Goal: Find specific page/section: Find specific page/section

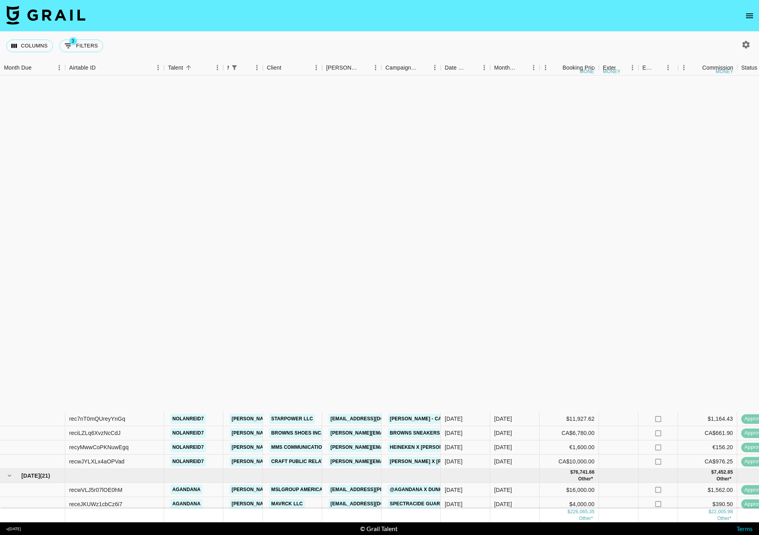
scroll to position [377, 0]
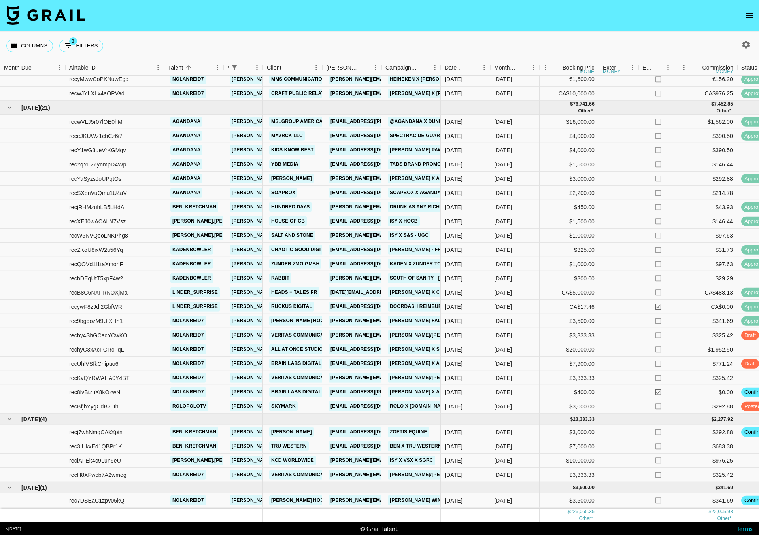
click at [83, 45] on button "3 Filters" at bounding box center [81, 46] width 44 height 13
select select "managerIds"
select select "status"
select select "not"
select select "declined"
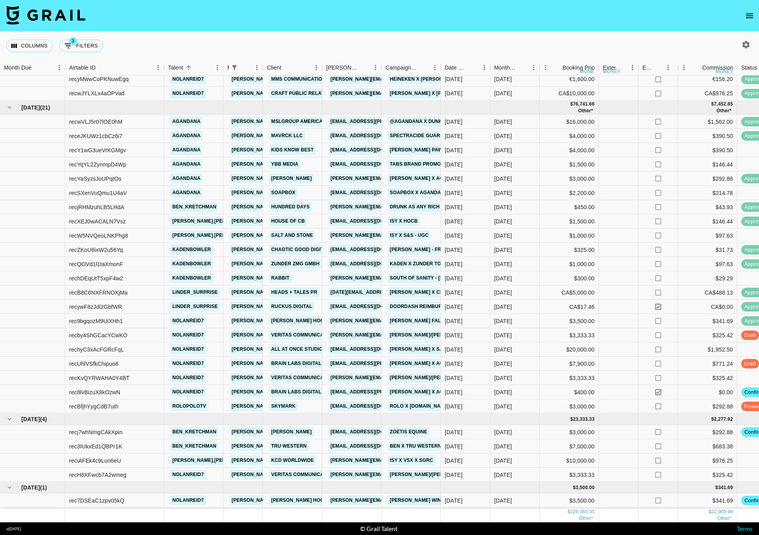
select select "status"
select select "not"
select select "cancelled"
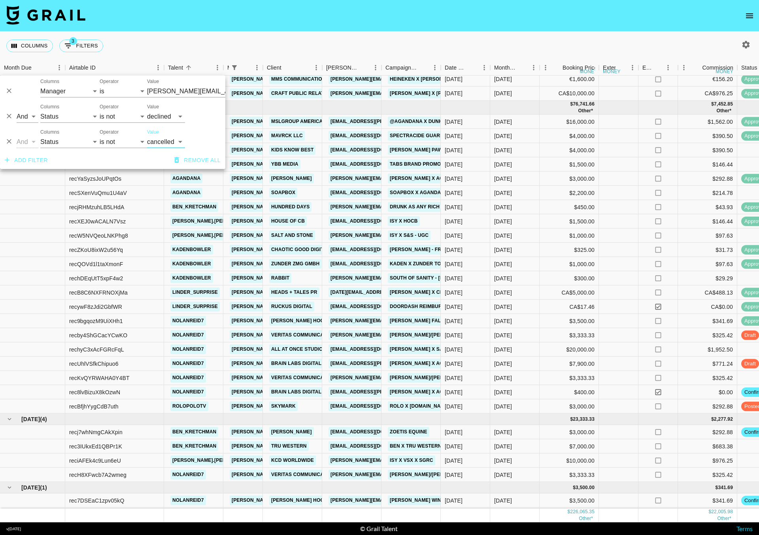
type input "[PERSON_NAME][EMAIL_ADDRESS][DOMAIN_NAME]"
click at [739, 47] on button "button" at bounding box center [745, 44] width 13 height 13
select select "[DATE]"
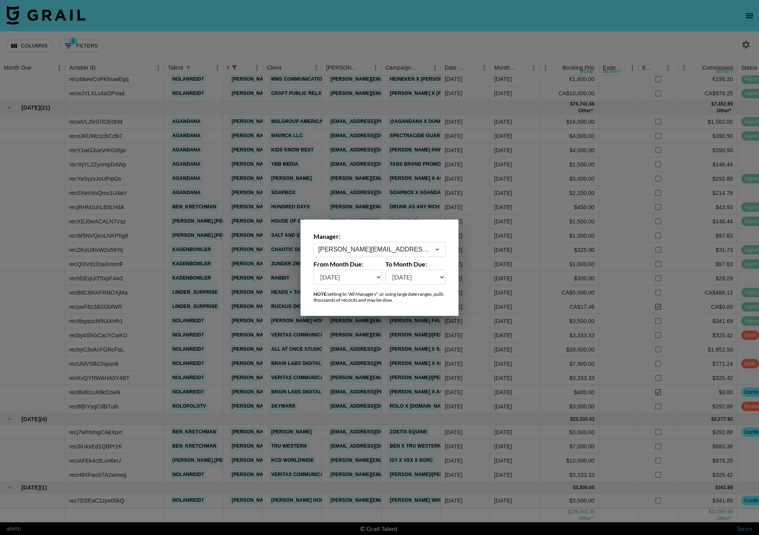
click at [382, 245] on input "[PERSON_NAME][EMAIL_ADDRESS][DOMAIN_NAME]" at bounding box center [374, 249] width 112 height 9
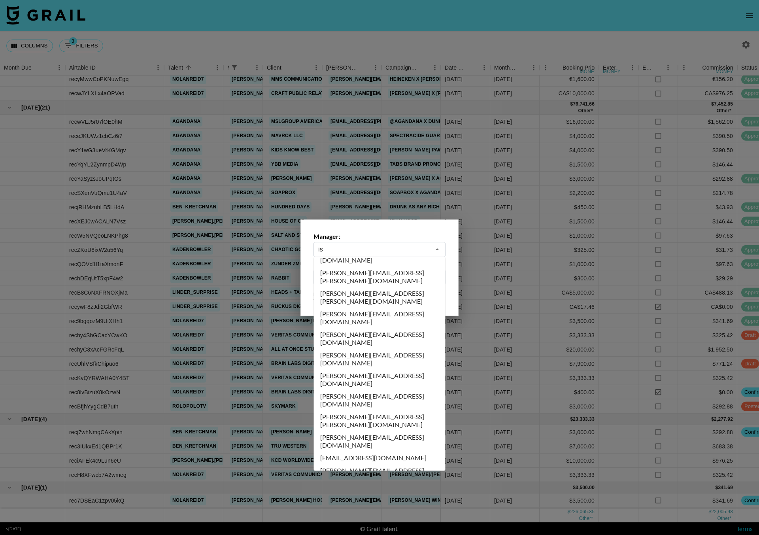
scroll to position [0, 0]
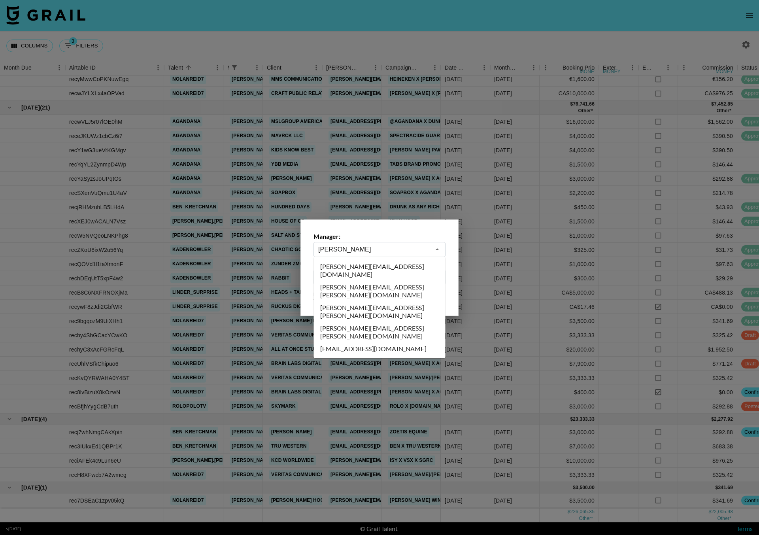
click at [375, 301] on li "[PERSON_NAME][EMAIL_ADDRESS][PERSON_NAME][DOMAIN_NAME]" at bounding box center [380, 311] width 132 height 21
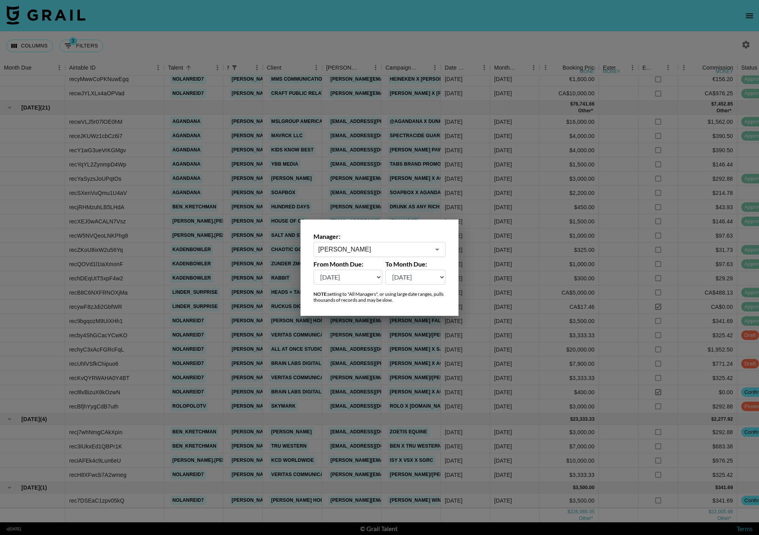
type input "[PERSON_NAME][EMAIL_ADDRESS][PERSON_NAME][DOMAIN_NAME]"
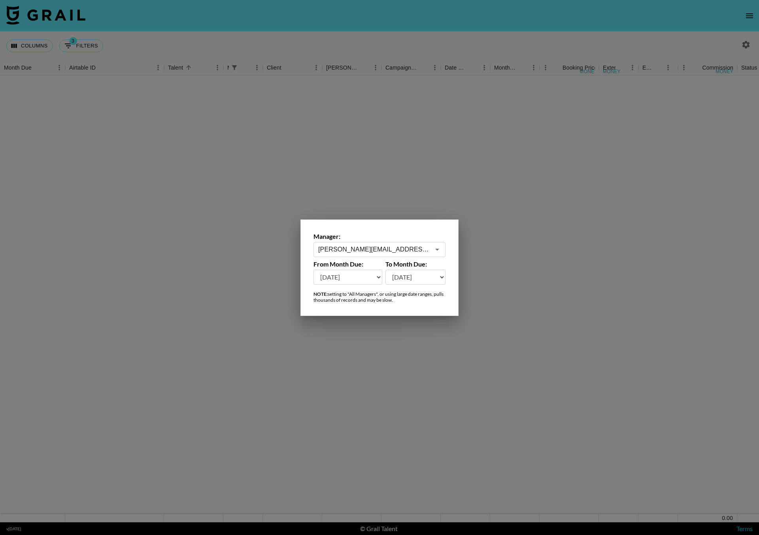
click at [132, 32] on div at bounding box center [379, 267] width 759 height 535
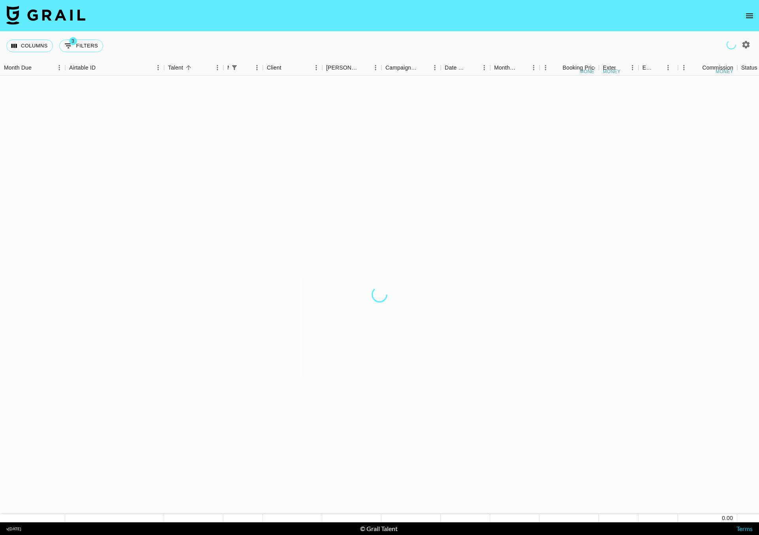
click at [108, 44] on div "Columns 3 Filters + Booking" at bounding box center [379, 46] width 759 height 28
click at [85, 48] on button "3 Filters" at bounding box center [81, 46] width 44 height 13
select select "managerIds"
select select "status"
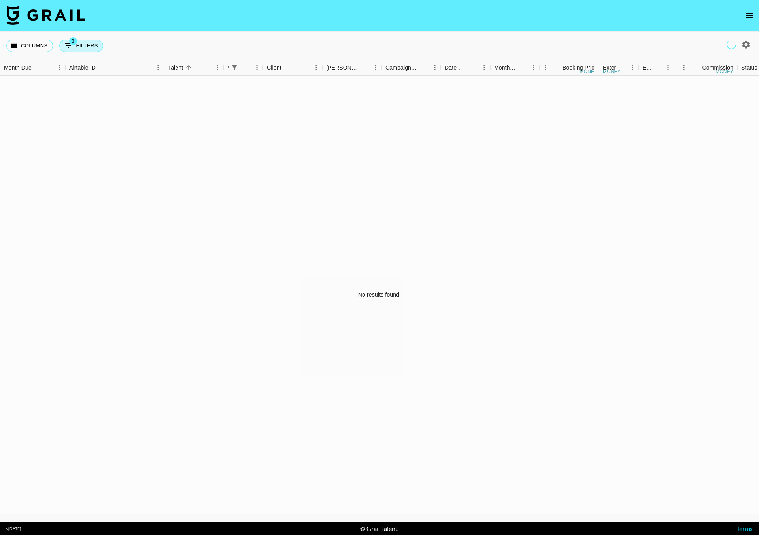
select select "not"
select select "declined"
select select "status"
select select "not"
select select "cancelled"
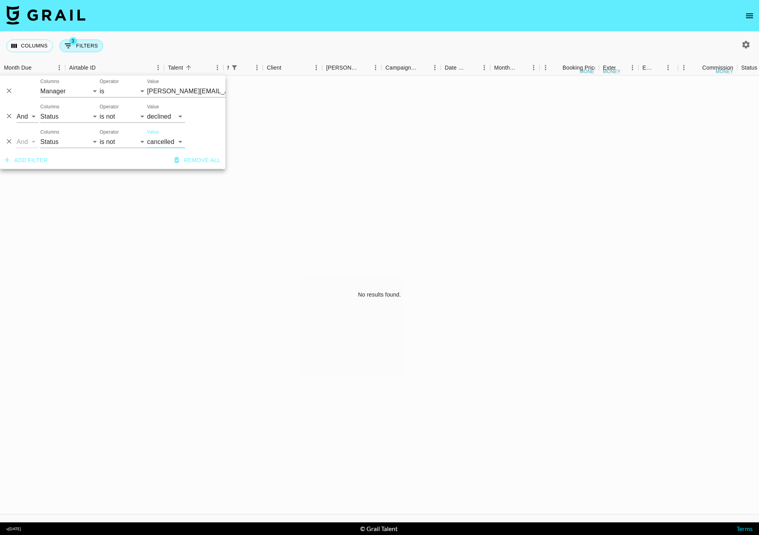
click at [163, 92] on input "[PERSON_NAME][EMAIL_ADDRESS][DOMAIN_NAME]" at bounding box center [195, 91] width 96 height 12
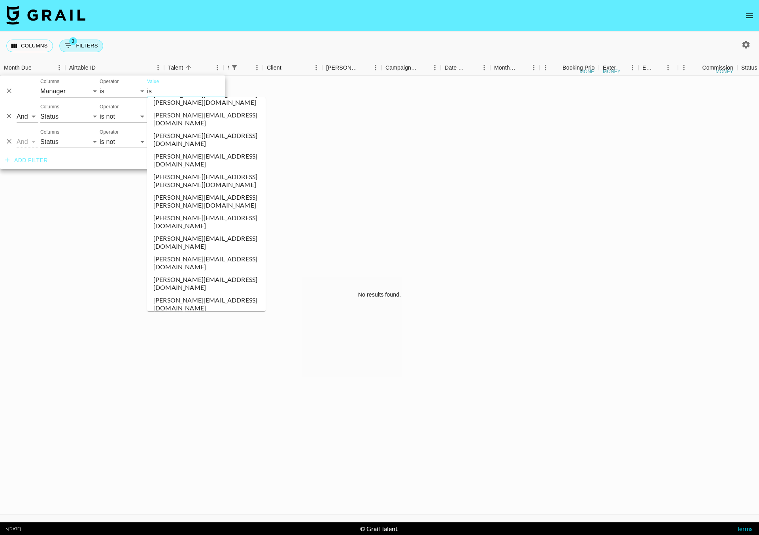
scroll to position [0, 0]
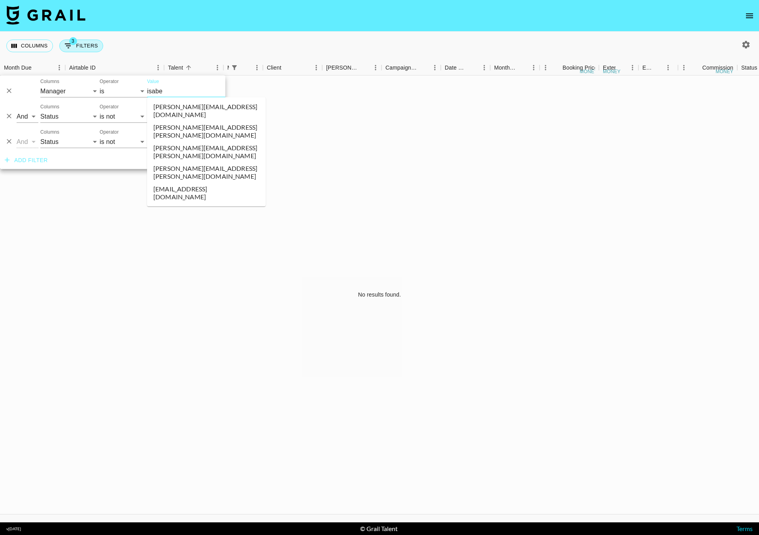
type input "[PERSON_NAME]"
click at [178, 141] on li "[PERSON_NAME][EMAIL_ADDRESS][PERSON_NAME][DOMAIN_NAME]" at bounding box center [206, 151] width 119 height 21
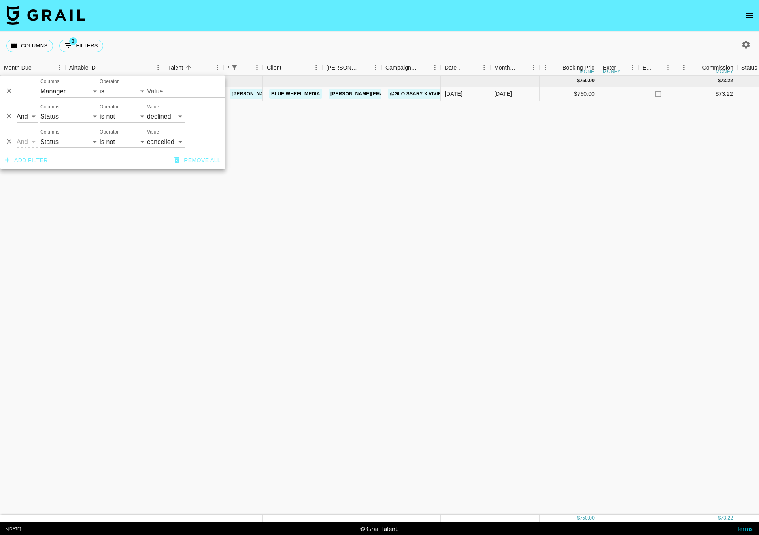
type input "[PERSON_NAME][EMAIL_ADDRESS][PERSON_NAME][DOMAIN_NAME]"
click at [281, 42] on div "Columns 3 Filters + Booking" at bounding box center [379, 46] width 759 height 28
type input "[PERSON_NAME][EMAIL_ADDRESS][PERSON_NAME][DOMAIN_NAME]"
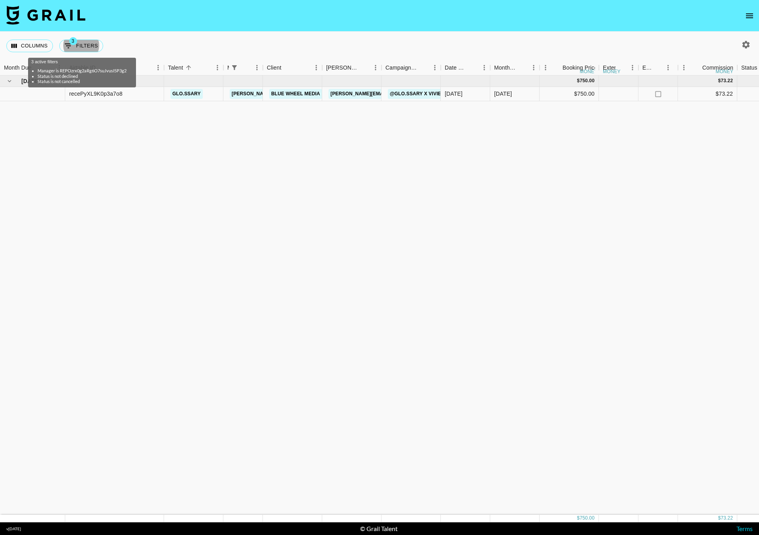
click at [354, 32] on div "Columns 3 Filters + Booking" at bounding box center [379, 46] width 759 height 28
